Goal: Find specific page/section: Find specific page/section

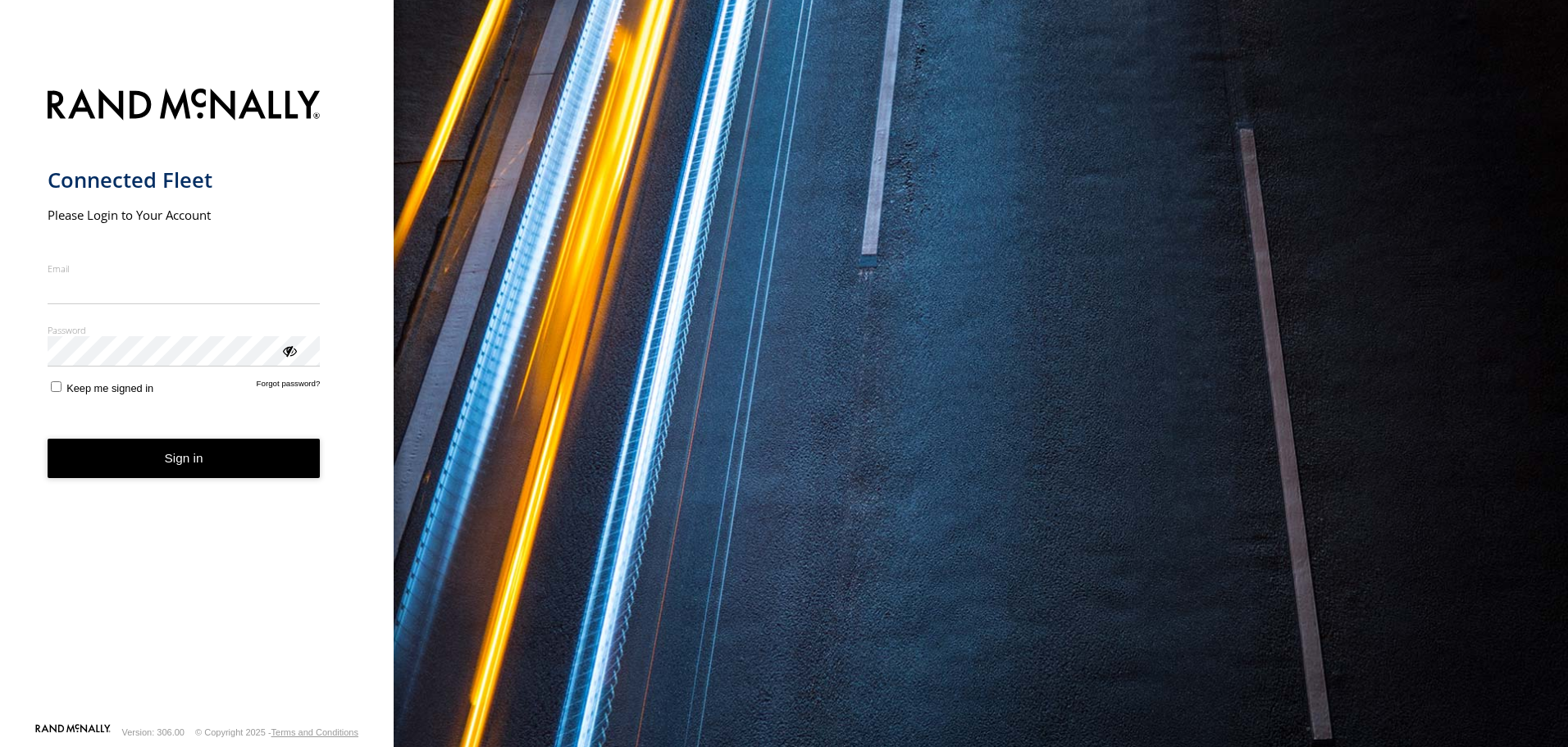
type input "**********"
click at [222, 476] on button "Sign in" at bounding box center [183, 459] width 273 height 40
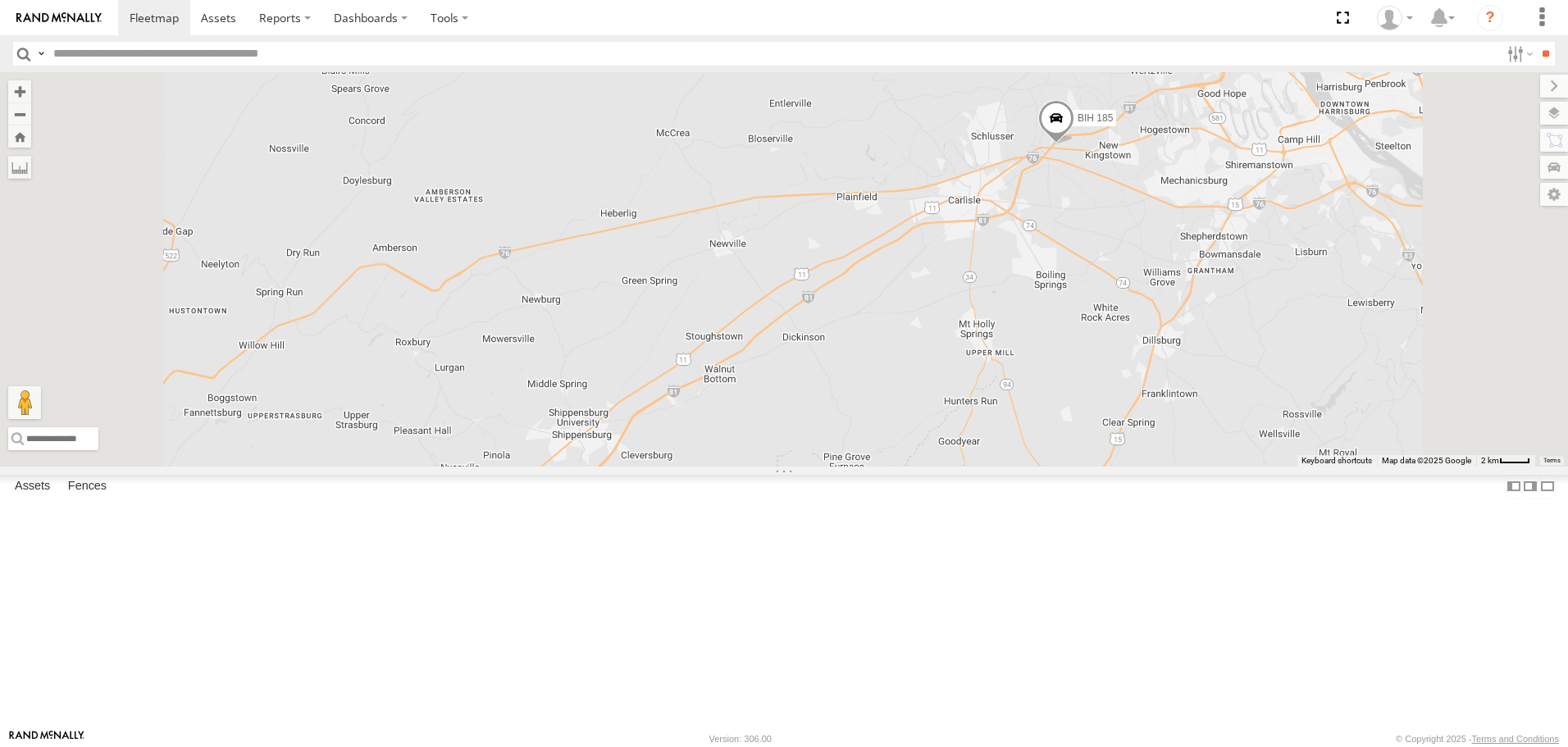
drag, startPoint x: 1407, startPoint y: 233, endPoint x: 986, endPoint y: 297, distance: 425.8
click at [1017, 294] on div "BIH 259 [GEOGRAPHIC_DATA] 233 [GEOGRAPHIC_DATA] 255 [GEOGRAPHIC_DATA] 163 [GEOG…" at bounding box center [784, 269] width 1568 height 394
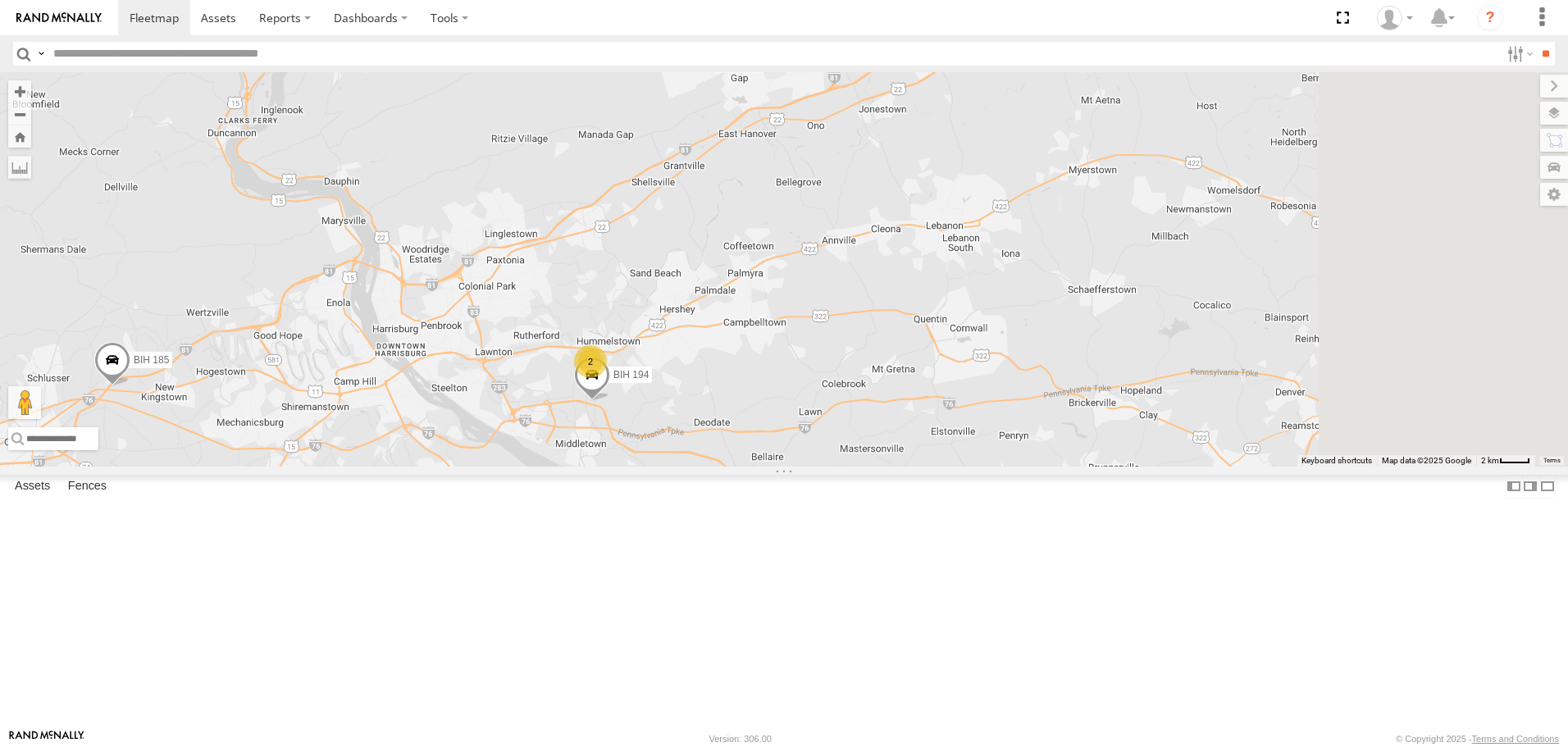
drag, startPoint x: 1220, startPoint y: 161, endPoint x: 899, endPoint y: 330, distance: 362.8
click at [912, 324] on div "BIH 259 [GEOGRAPHIC_DATA] 233 BIH 255 BIH 163 [GEOGRAPHIC_DATA] 51 [GEOGRAPHIC_…" at bounding box center [784, 269] width 1568 height 394
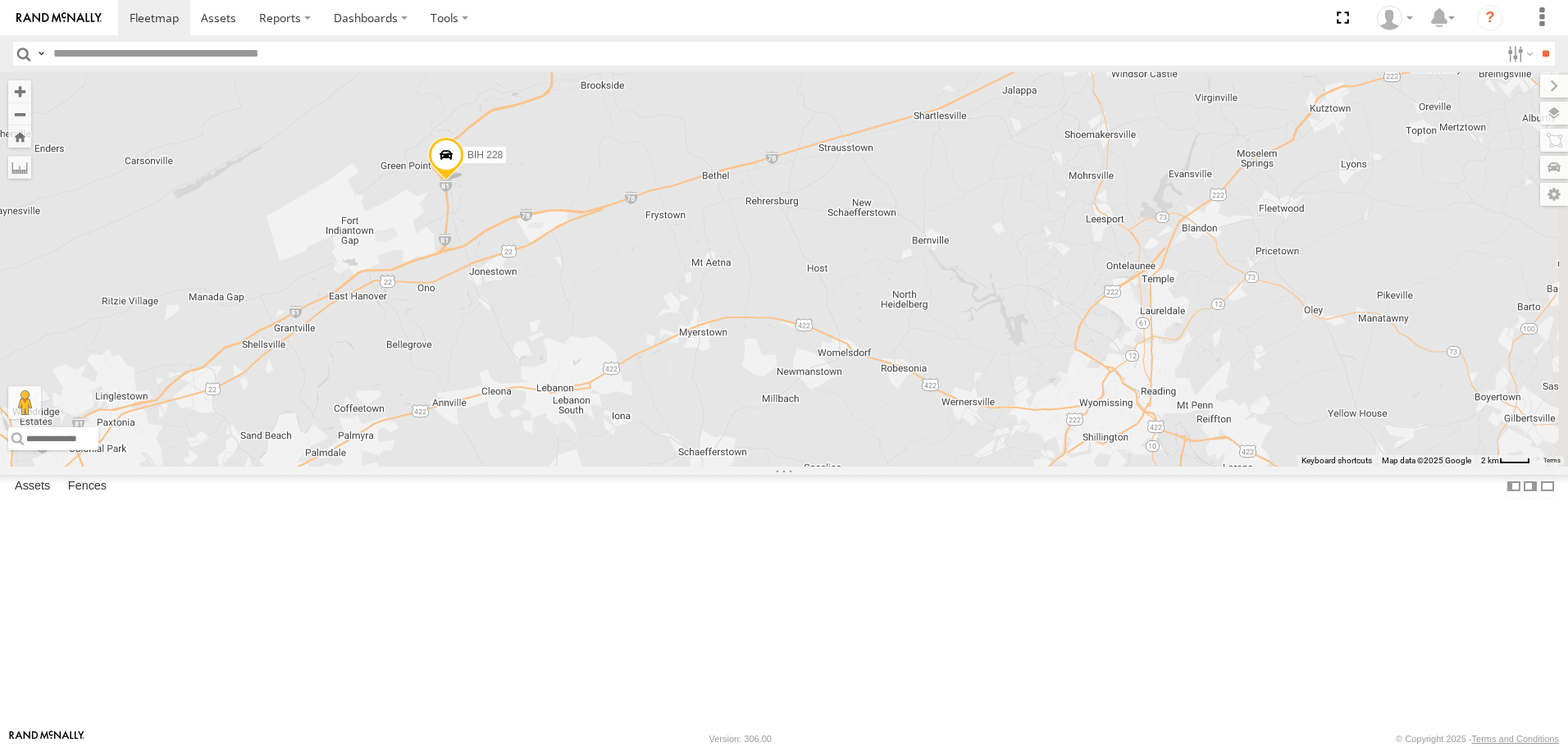
drag, startPoint x: 1249, startPoint y: 256, endPoint x: 952, endPoint y: 398, distance: 329.2
click at [967, 395] on div "BIH 259 [GEOGRAPHIC_DATA] 233 BIH 255 BIH 163 [GEOGRAPHIC_DATA] 51 [GEOGRAPHIC_…" at bounding box center [784, 269] width 1568 height 394
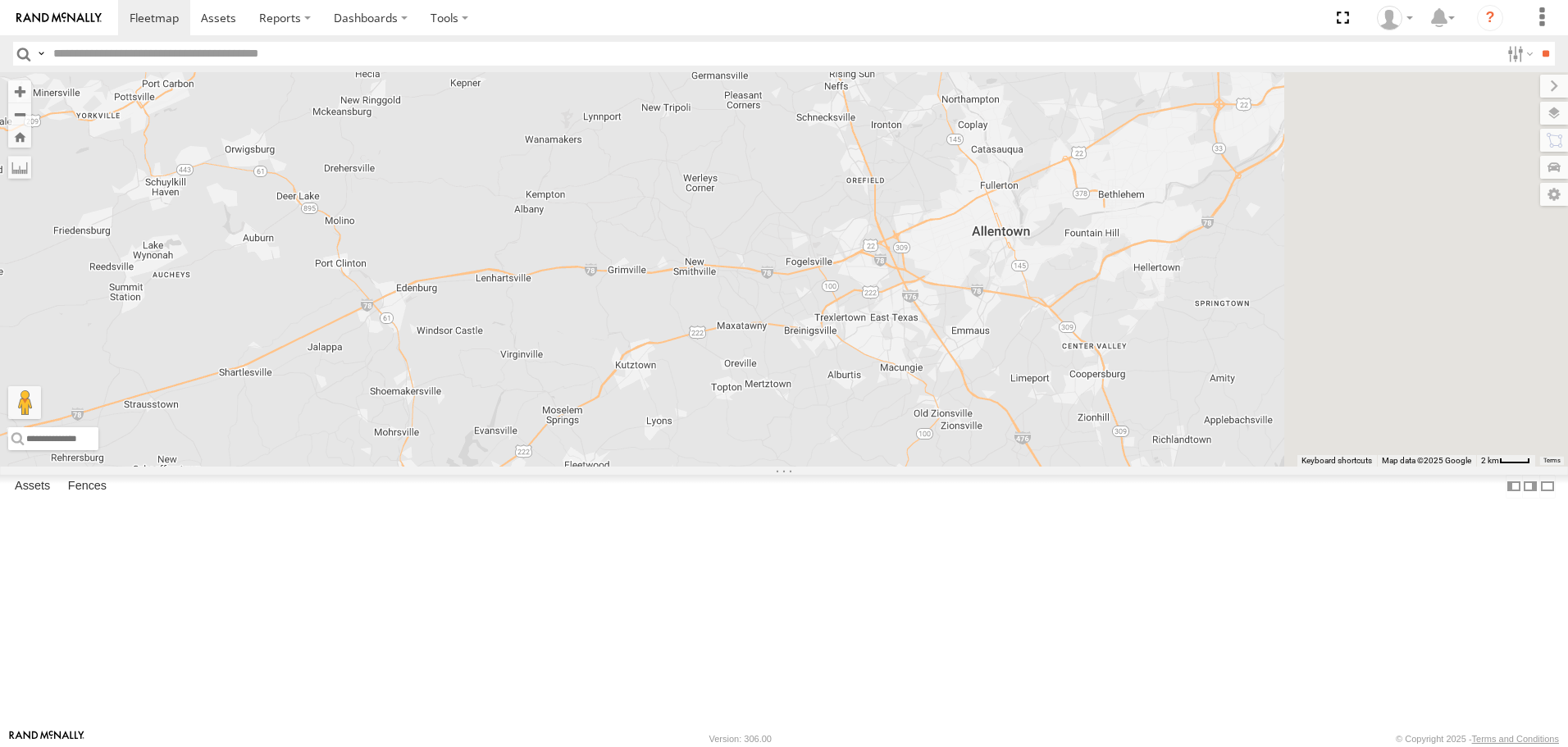
drag, startPoint x: 1462, startPoint y: 435, endPoint x: 1308, endPoint y: 455, distance: 155.3
click at [1316, 455] on div "BIH 259 [GEOGRAPHIC_DATA] 233 BIH 255 BIH 163 [GEOGRAPHIC_DATA] 51 [GEOGRAPHIC_…" at bounding box center [784, 269] width 1568 height 394
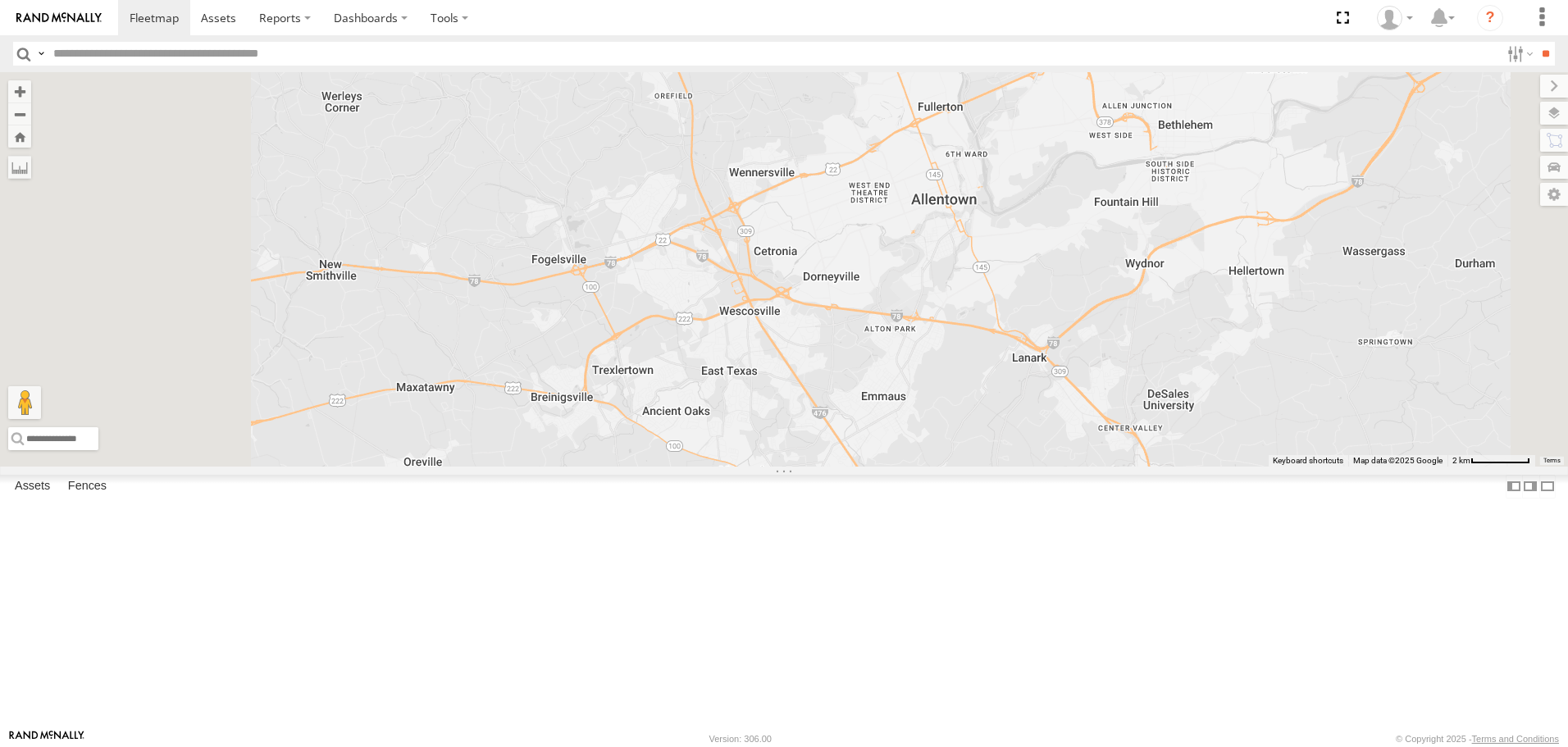
drag, startPoint x: 799, startPoint y: 417, endPoint x: 1022, endPoint y: 448, distance: 225.1
click at [1018, 448] on div "BIH 259 BIH 233 [GEOGRAPHIC_DATA] 255 [GEOGRAPHIC_DATA] 163 [GEOGRAPHIC_DATA] 5…" at bounding box center [784, 269] width 1568 height 394
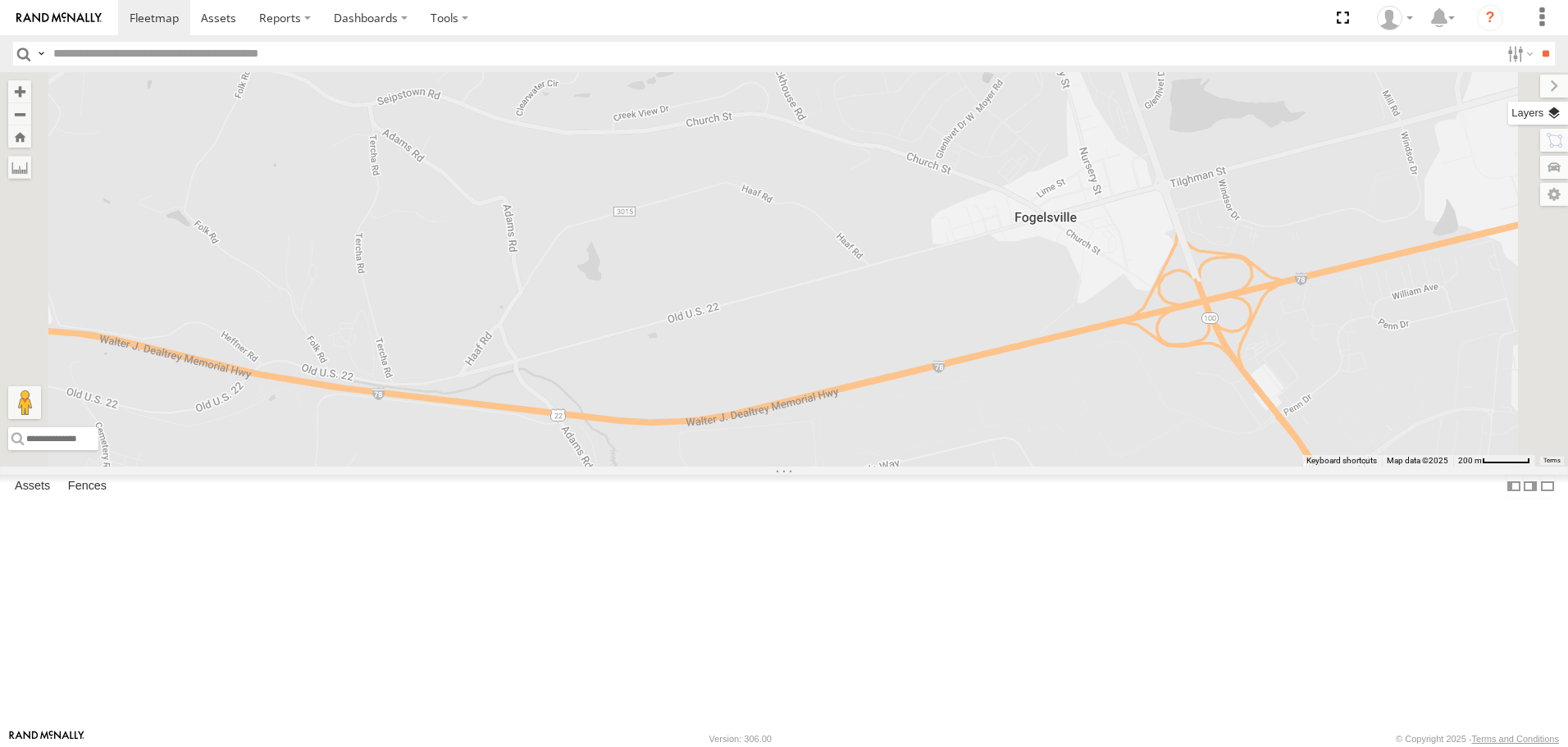
click at [1557, 114] on label at bounding box center [1537, 112] width 60 height 23
click at [0, 0] on span "Basemaps" at bounding box center [0, 0] width 0 height 0
click at [0, 0] on span "Satellite" at bounding box center [0, 0] width 0 height 0
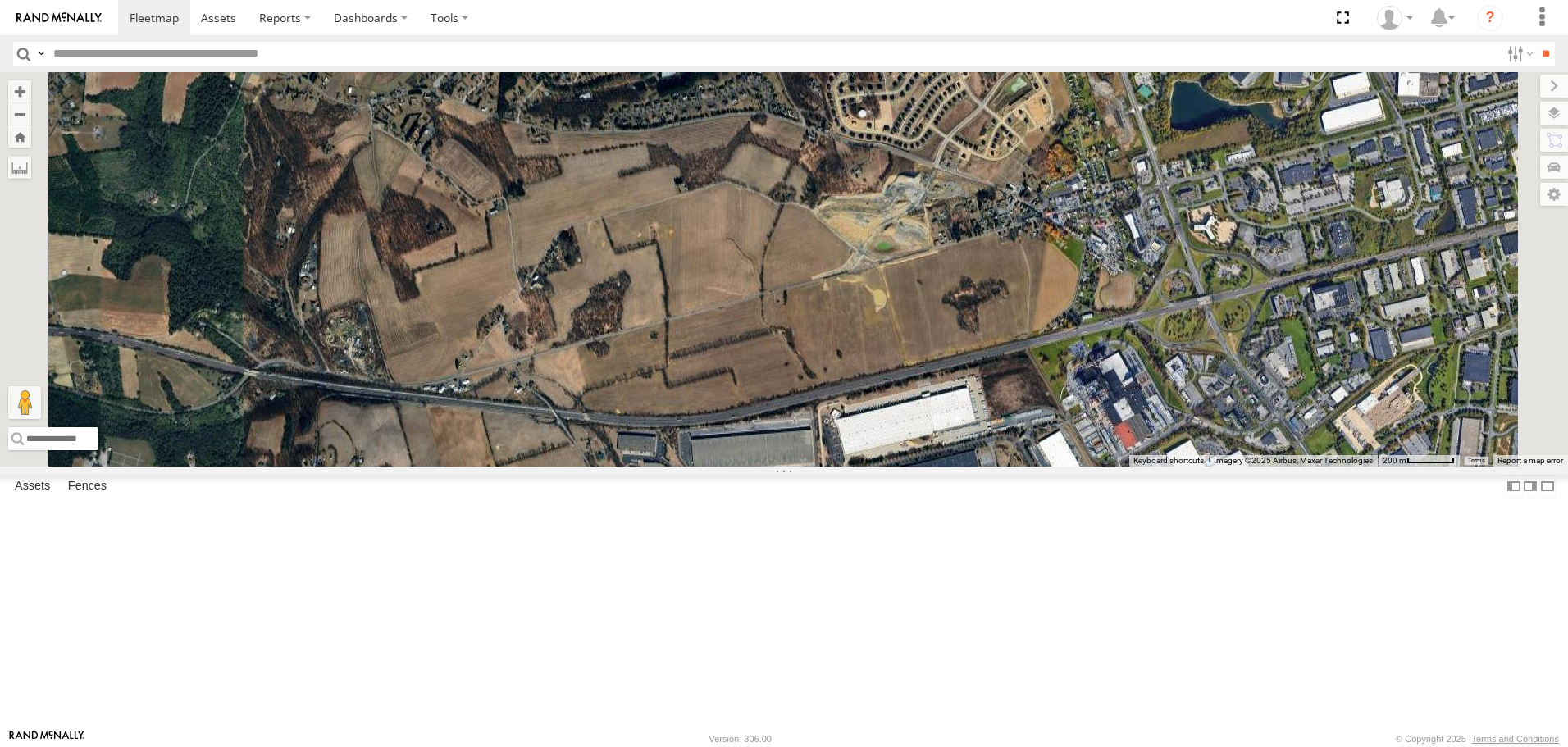
click at [1165, 438] on div "BIH 259 BIH 233 [GEOGRAPHIC_DATA] 255 [GEOGRAPHIC_DATA] 163 [GEOGRAPHIC_DATA] 5…" at bounding box center [784, 269] width 1568 height 394
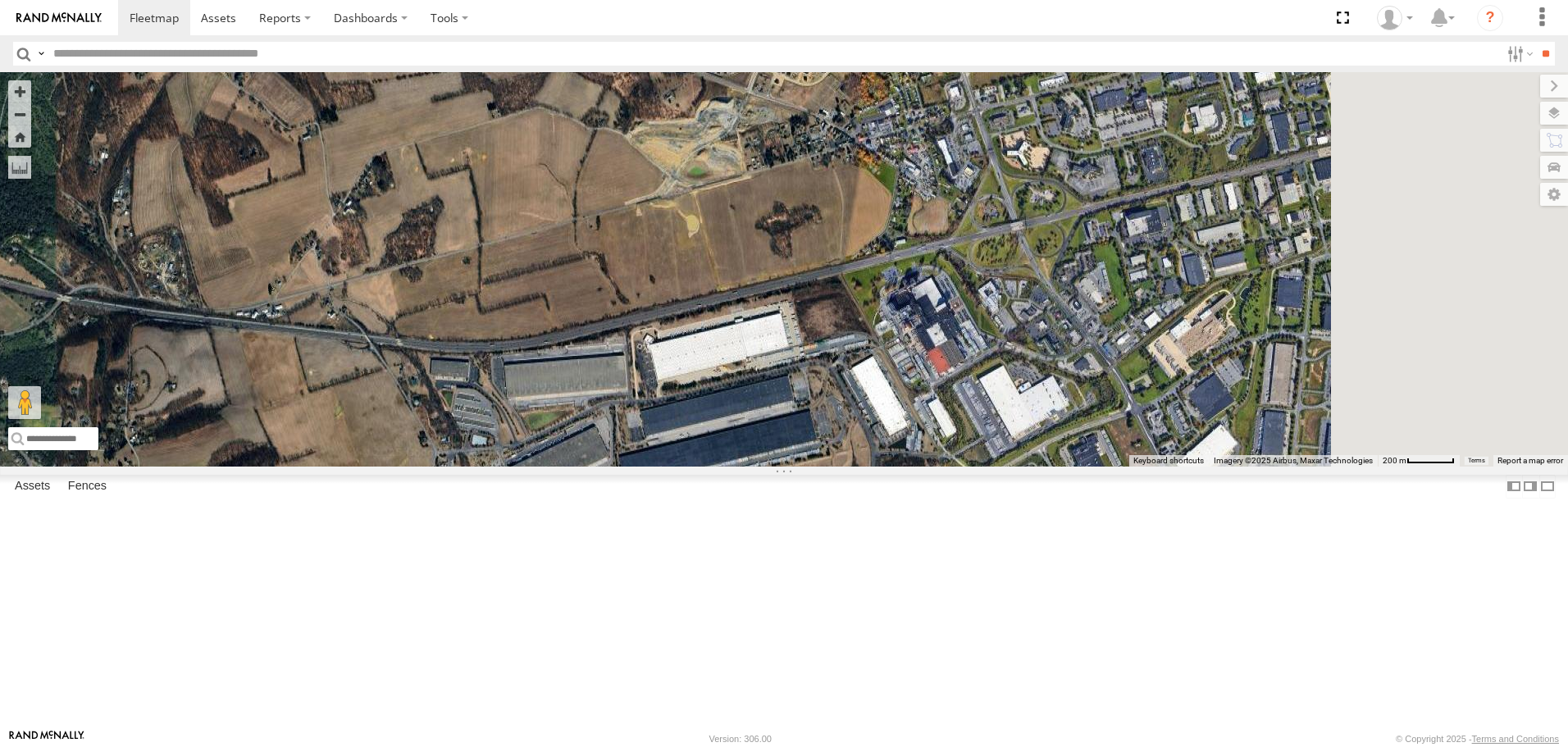
drag, startPoint x: 1165, startPoint y: 438, endPoint x: 943, endPoint y: 349, distance: 239.2
click at [943, 349] on div "BIH 259 BIH 233 [GEOGRAPHIC_DATA] 255 [GEOGRAPHIC_DATA] 163 [GEOGRAPHIC_DATA] 5…" at bounding box center [784, 269] width 1568 height 394
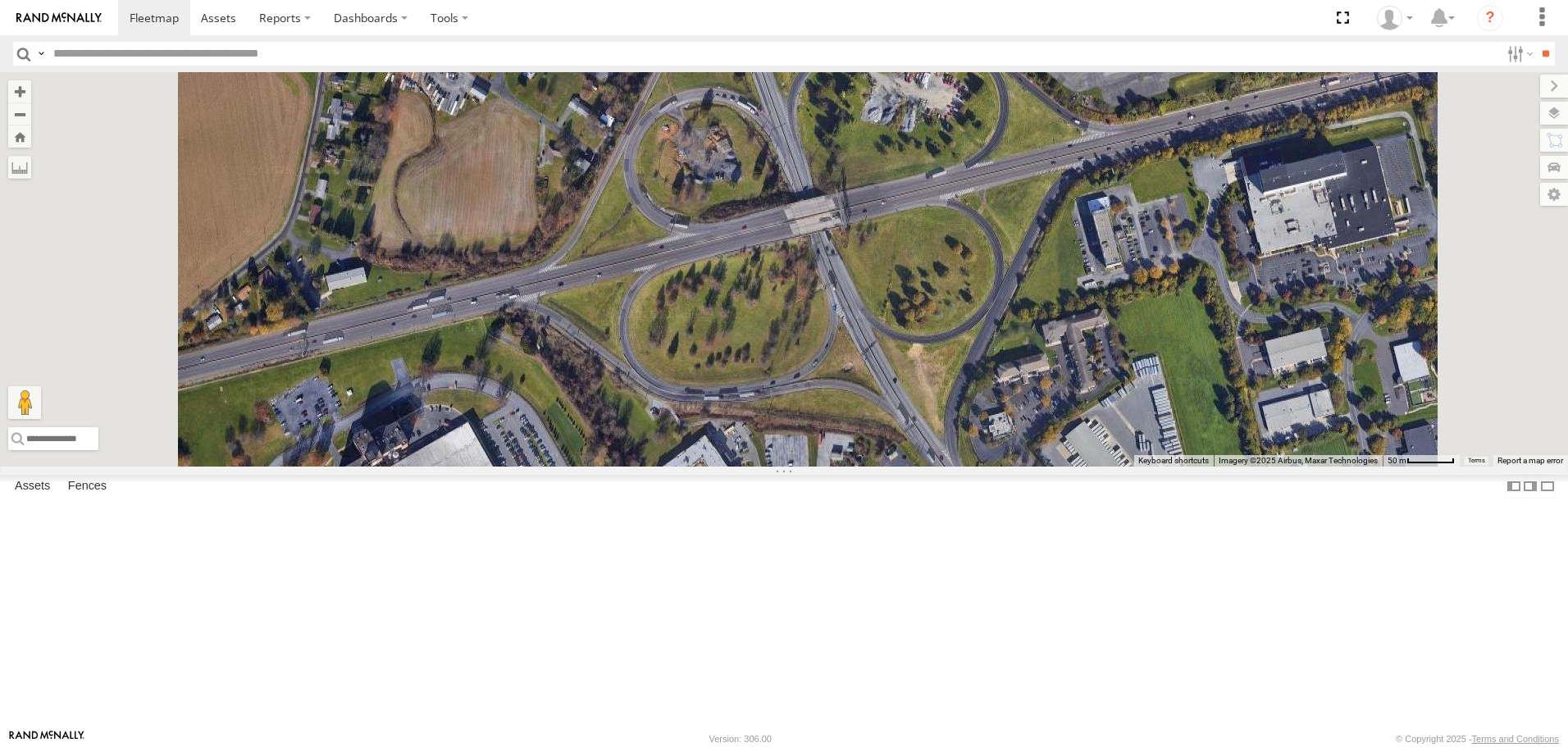
drag, startPoint x: 1183, startPoint y: 398, endPoint x: 1219, endPoint y: 531, distance: 137.8
click at [1220, 466] on div "BIH 259 BIH 233 [GEOGRAPHIC_DATA] 255 [GEOGRAPHIC_DATA] 163 [GEOGRAPHIC_DATA] 5…" at bounding box center [784, 269] width 1568 height 394
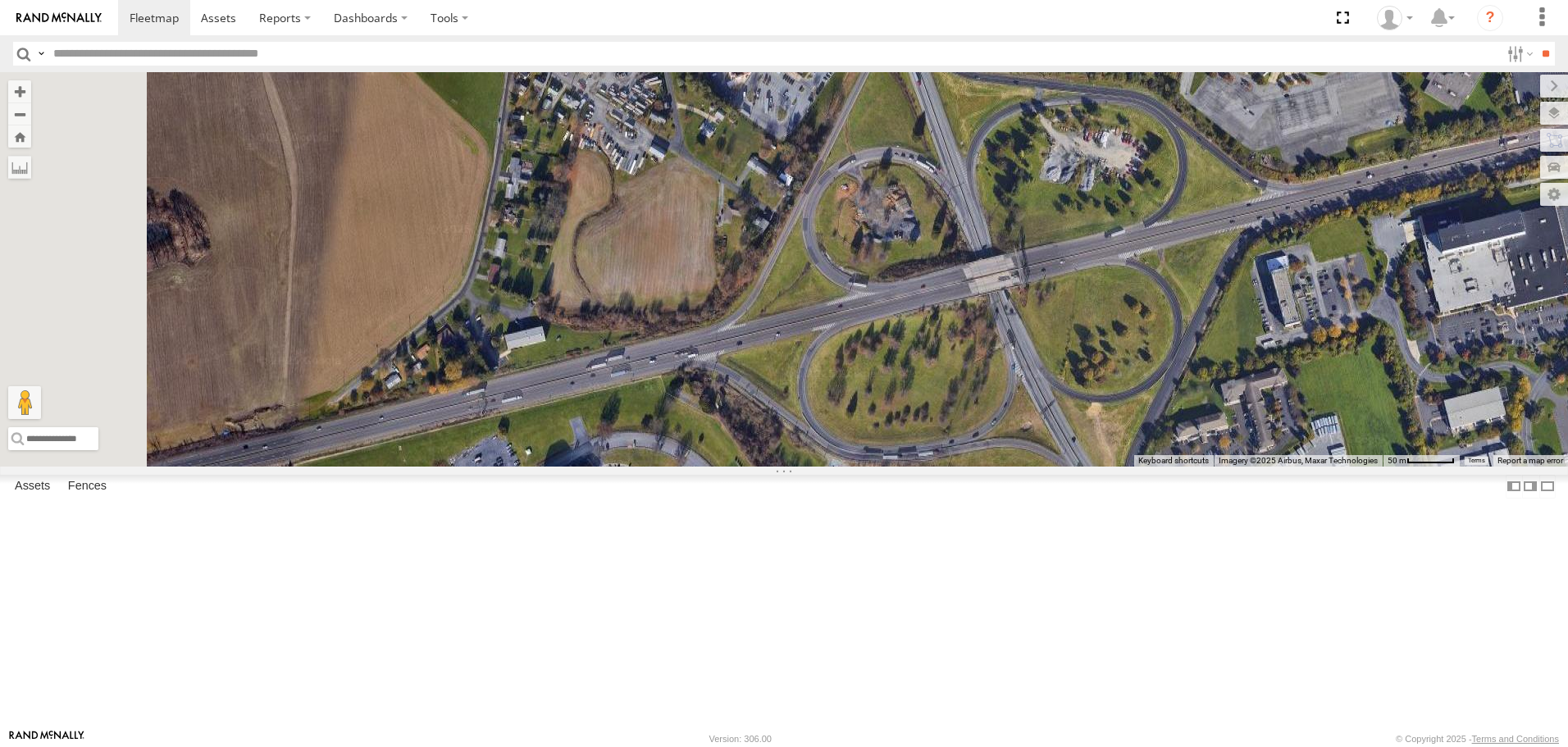
drag, startPoint x: 1211, startPoint y: 469, endPoint x: 1321, endPoint y: 308, distance: 195.0
click at [1321, 308] on div "BIH 259 BIH 233 [GEOGRAPHIC_DATA] 255 [GEOGRAPHIC_DATA] 163 [GEOGRAPHIC_DATA] 5…" at bounding box center [784, 269] width 1568 height 394
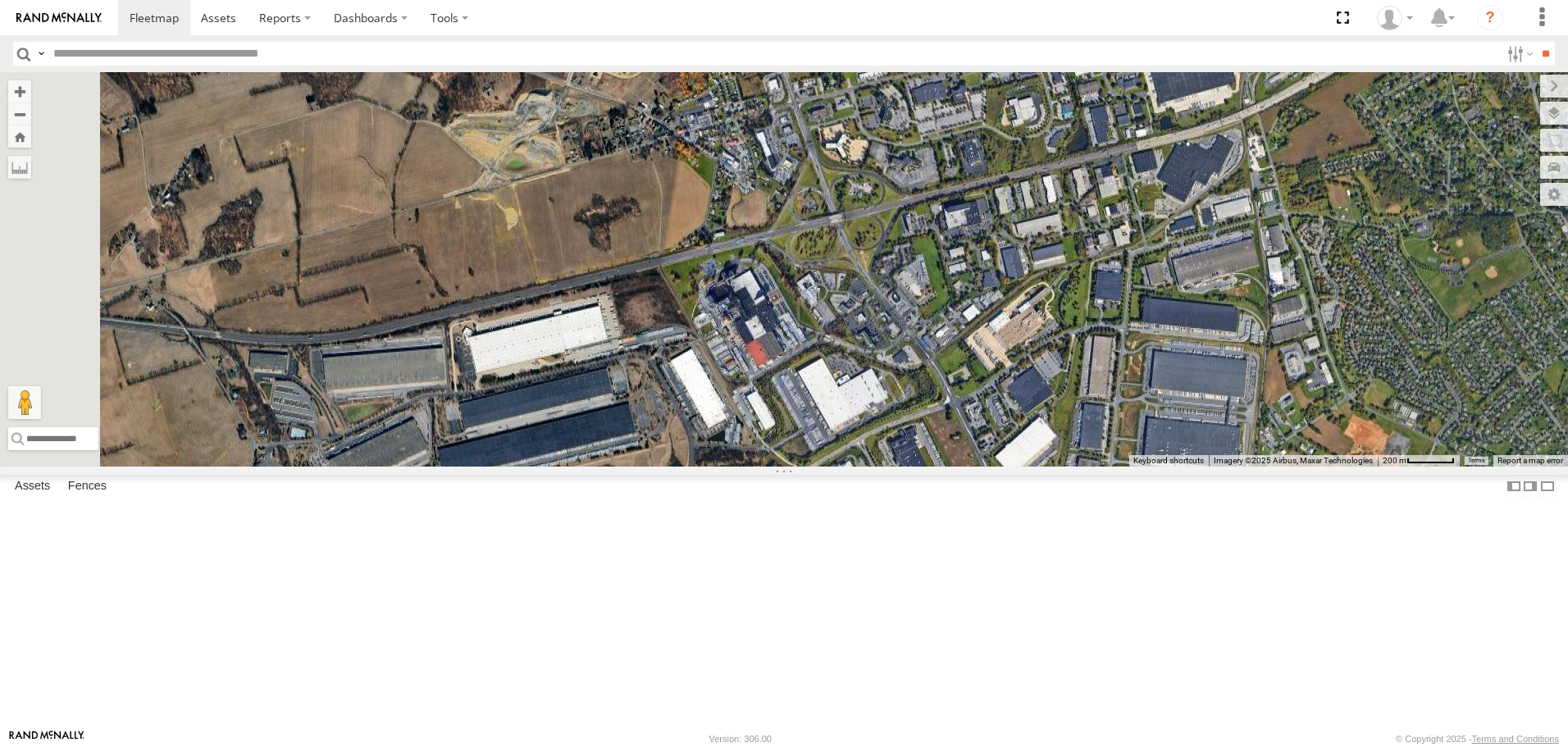
drag, startPoint x: 796, startPoint y: 365, endPoint x: 1241, endPoint y: 275, distance: 454.0
click at [1206, 271] on div "BIH 259 BIH 233 [GEOGRAPHIC_DATA] 255 [GEOGRAPHIC_DATA] 163 [GEOGRAPHIC_DATA] 5…" at bounding box center [784, 269] width 1568 height 394
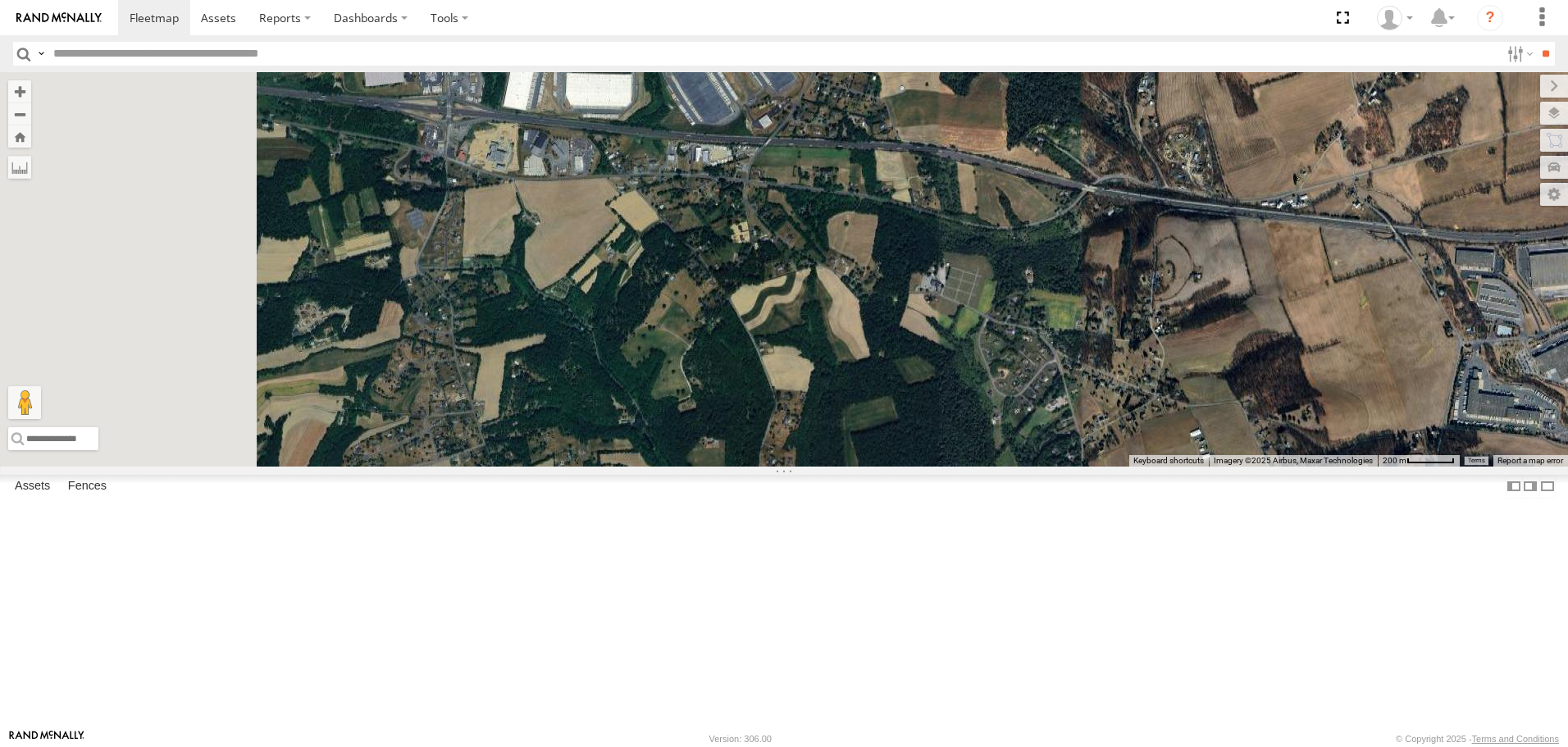
drag, startPoint x: 924, startPoint y: 231, endPoint x: 1269, endPoint y: 385, distance: 377.8
click at [1269, 385] on div "BIH 259 BIH 233 [GEOGRAPHIC_DATA] 255 [GEOGRAPHIC_DATA] 163 [GEOGRAPHIC_DATA] 5…" at bounding box center [784, 269] width 1568 height 394
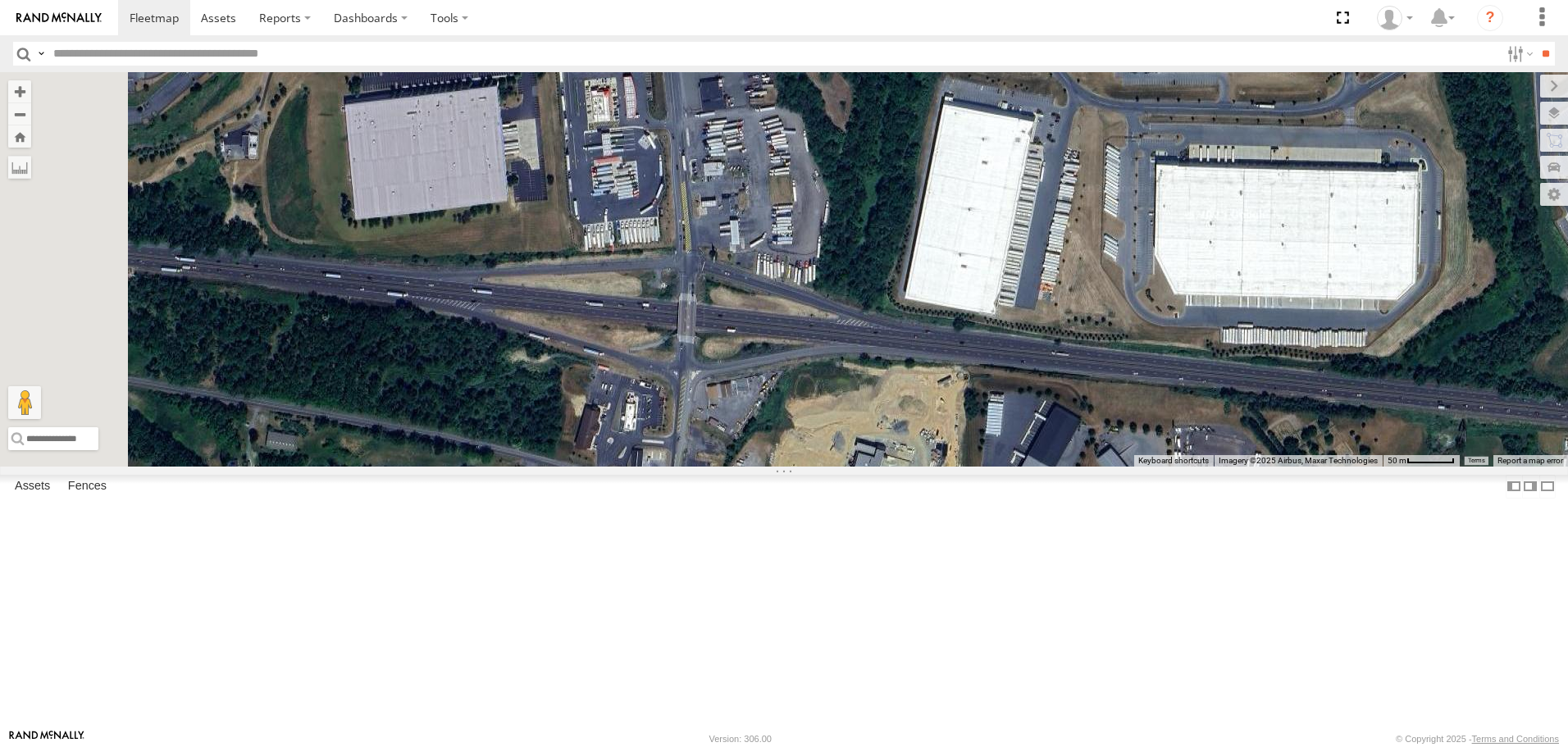
drag, startPoint x: 848, startPoint y: 368, endPoint x: 893, endPoint y: 464, distance: 106.0
click at [893, 464] on div "BIH 259 BIH 233 [GEOGRAPHIC_DATA] 255 [GEOGRAPHIC_DATA] 163 [GEOGRAPHIC_DATA] 5…" at bounding box center [784, 269] width 1568 height 394
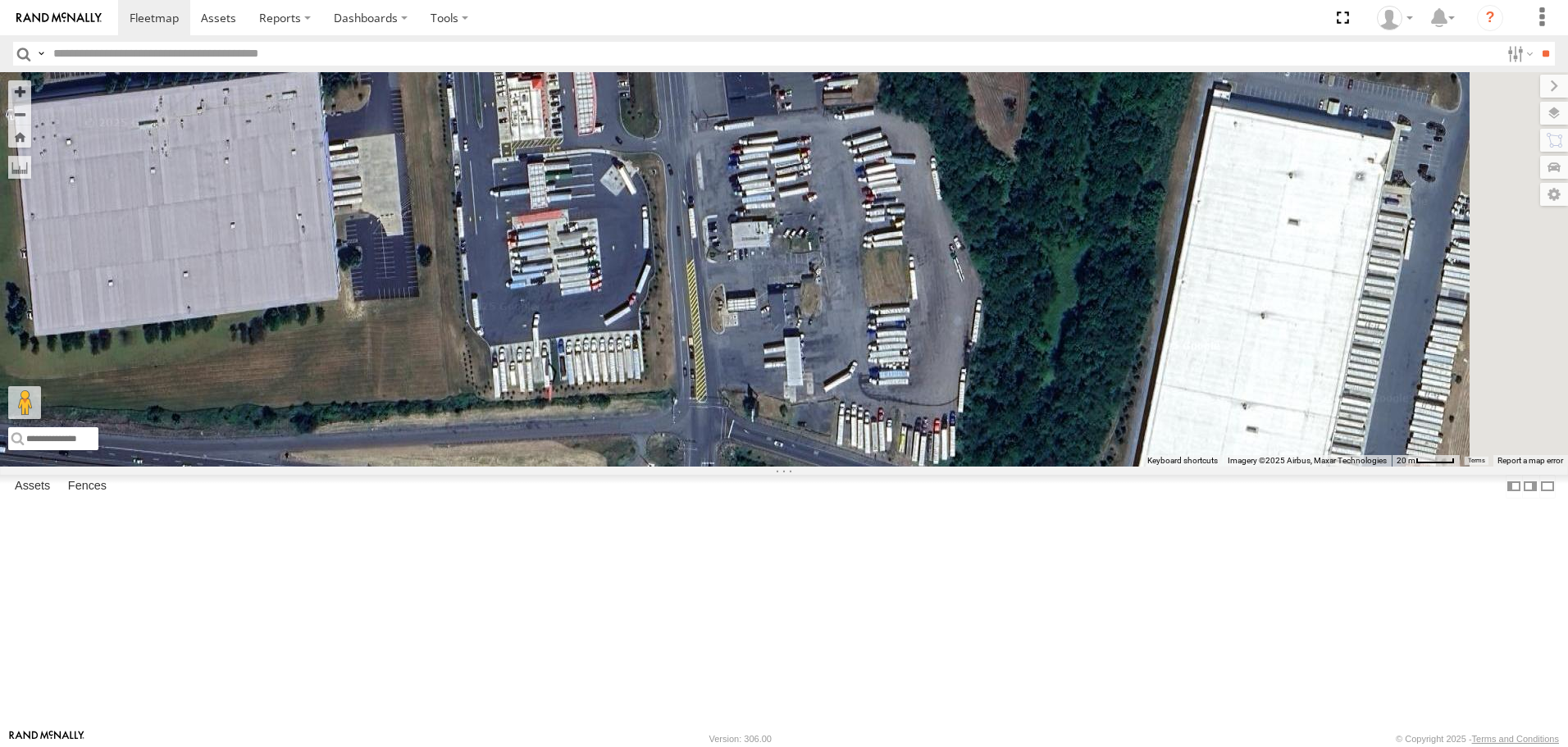
drag, startPoint x: 920, startPoint y: 337, endPoint x: 912, endPoint y: 405, distance: 68.5
click at [912, 405] on div "BIH 259 BIH 233 [GEOGRAPHIC_DATA] 255 [GEOGRAPHIC_DATA] 163 [GEOGRAPHIC_DATA] 5…" at bounding box center [784, 269] width 1568 height 394
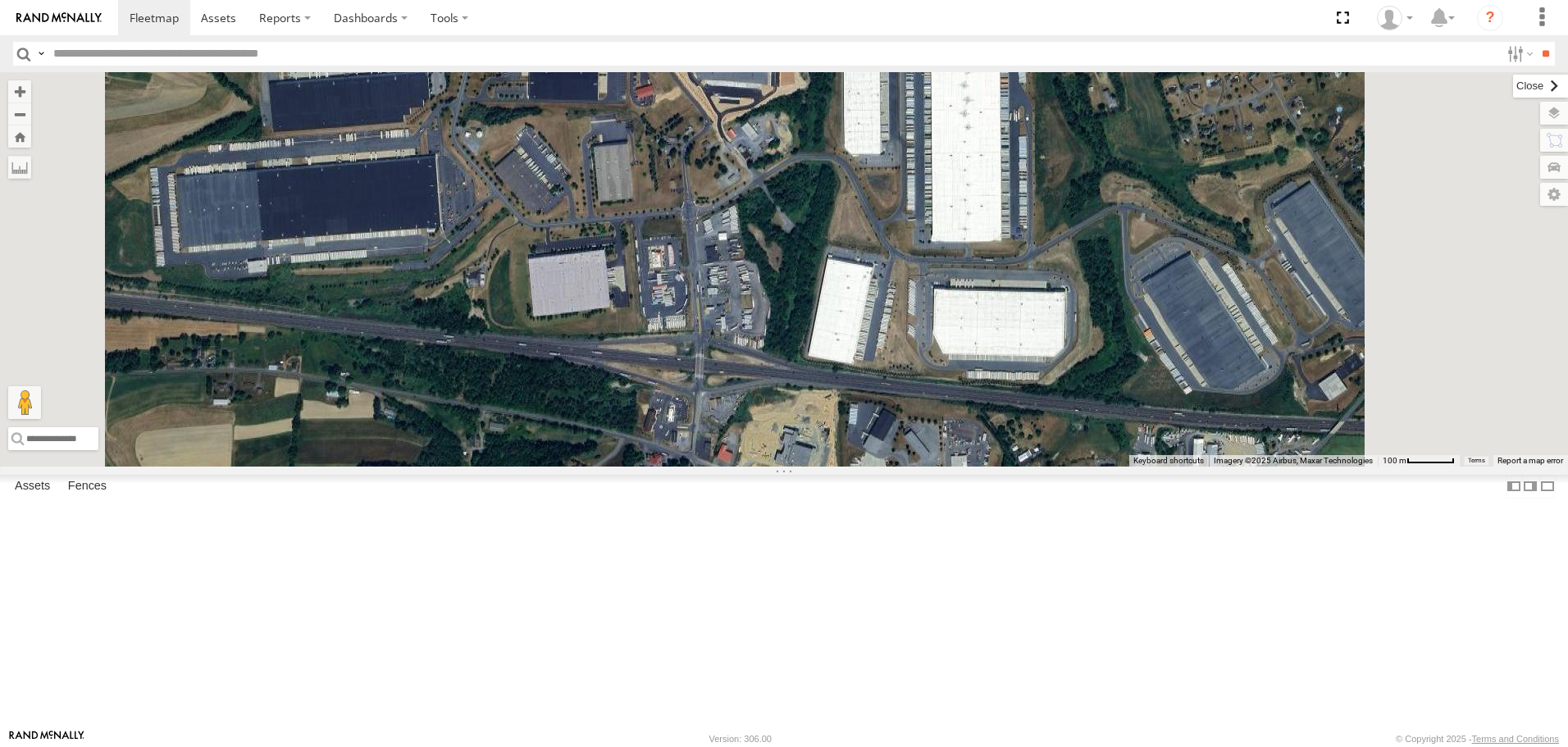
click at [1513, 91] on label at bounding box center [1540, 86] width 55 height 23
